Goal: Task Accomplishment & Management: Use online tool/utility

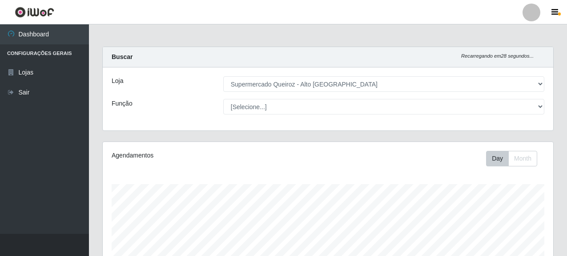
select select "496"
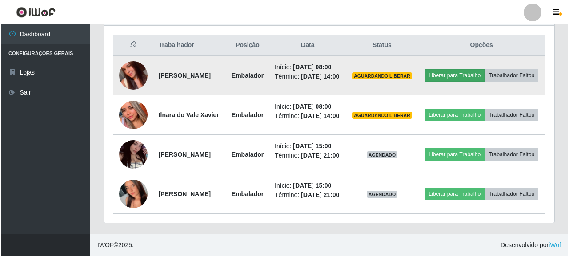
scroll to position [184, 450]
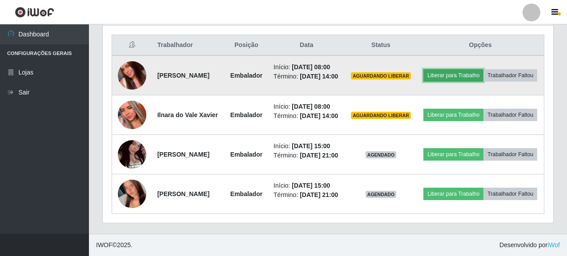
click at [483, 71] on button "Liberar para Trabalho" at bounding box center [453, 75] width 60 height 12
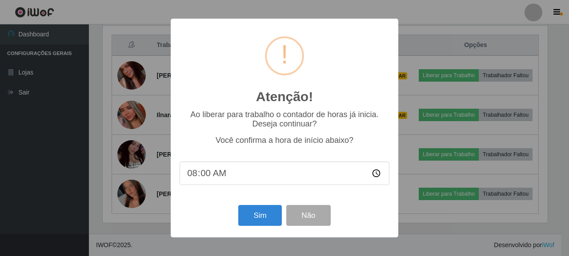
scroll to position [184, 445]
click at [253, 220] on button "Sim" at bounding box center [259, 215] width 43 height 21
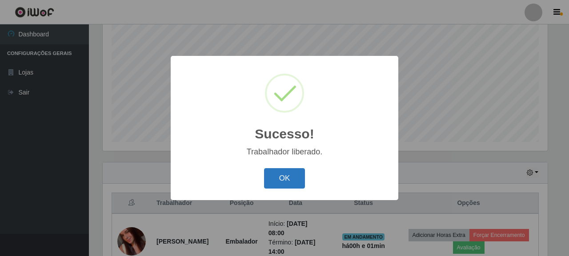
click at [285, 172] on button "OK" at bounding box center [284, 178] width 41 height 21
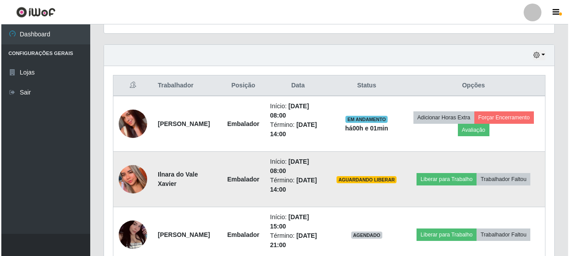
scroll to position [309, 0]
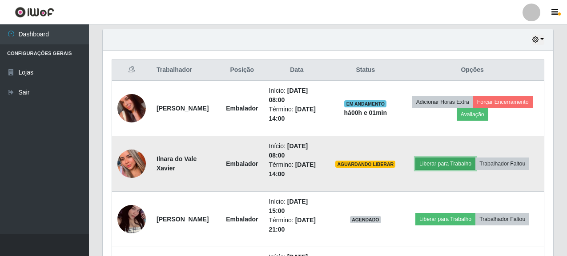
click at [451, 160] on button "Liberar para Trabalho" at bounding box center [445, 164] width 60 height 12
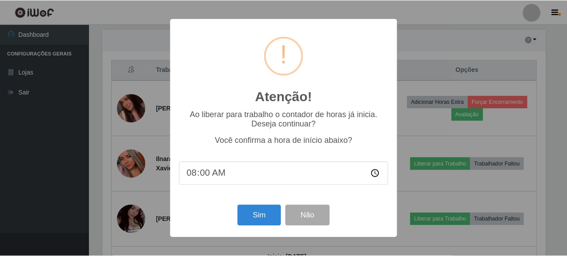
scroll to position [184, 445]
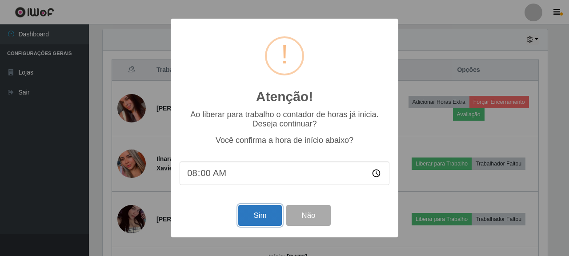
click at [259, 216] on button "Sim" at bounding box center [259, 215] width 43 height 21
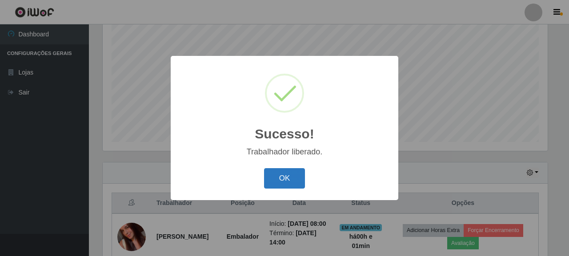
click at [301, 179] on button "OK" at bounding box center [284, 178] width 41 height 21
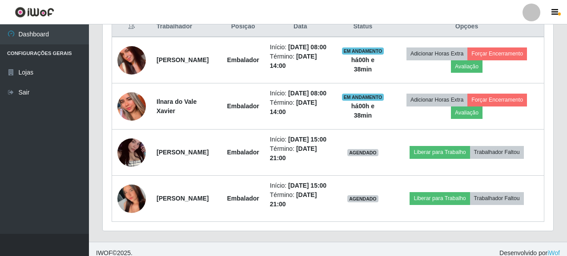
scroll to position [353, 0]
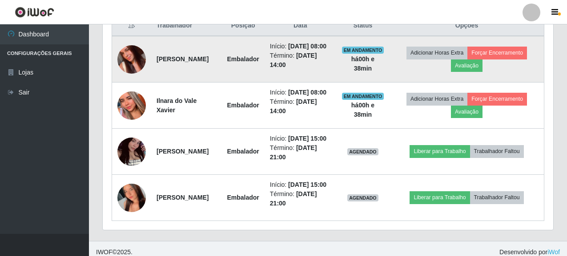
drag, startPoint x: 155, startPoint y: 61, endPoint x: 223, endPoint y: 63, distance: 67.6
click at [221, 63] on td "[PERSON_NAME]" at bounding box center [186, 59] width 70 height 47
copy strong "[PERSON_NAME]"
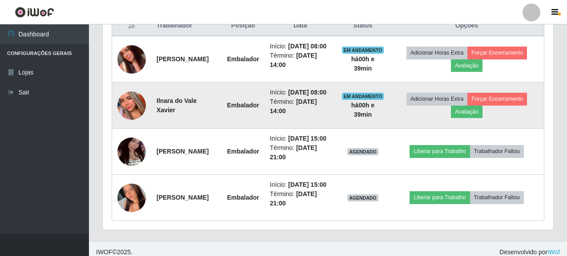
click at [166, 129] on td "Ilnara do Vale Xavier" at bounding box center [186, 106] width 70 height 46
drag, startPoint x: 156, startPoint y: 117, endPoint x: 221, endPoint y: 117, distance: 64.4
click at [221, 117] on td "Ilnara do Vale Xavier" at bounding box center [186, 106] width 70 height 46
copy strong "Ilnara do Vale Xavier"
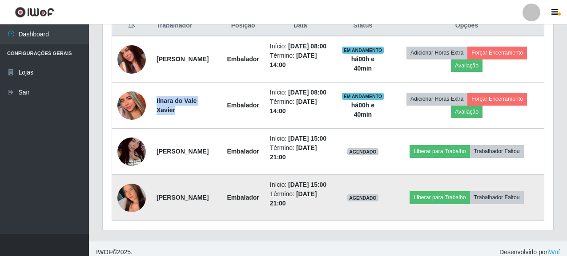
scroll to position [398, 0]
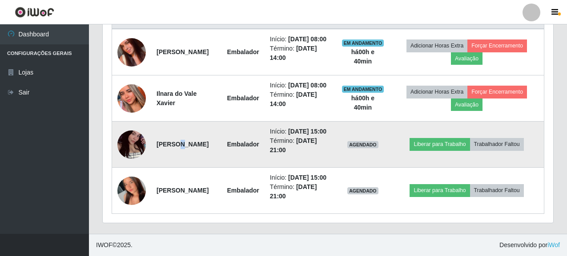
click at [178, 141] on strong "[PERSON_NAME]" at bounding box center [182, 144] width 52 height 7
drag, startPoint x: 156, startPoint y: 128, endPoint x: 206, endPoint y: 136, distance: 50.3
click at [206, 136] on td "[PERSON_NAME]" at bounding box center [186, 145] width 70 height 46
copy strong "[PERSON_NAME]"
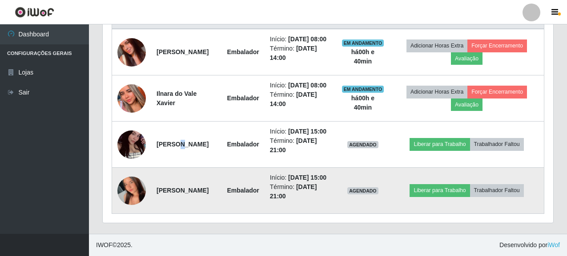
drag, startPoint x: 154, startPoint y: 180, endPoint x: 187, endPoint y: 197, distance: 36.8
click at [187, 197] on td "[PERSON_NAME]" at bounding box center [186, 191] width 70 height 46
copy strong "[PERSON_NAME]"
